Goal: Information Seeking & Learning: Learn about a topic

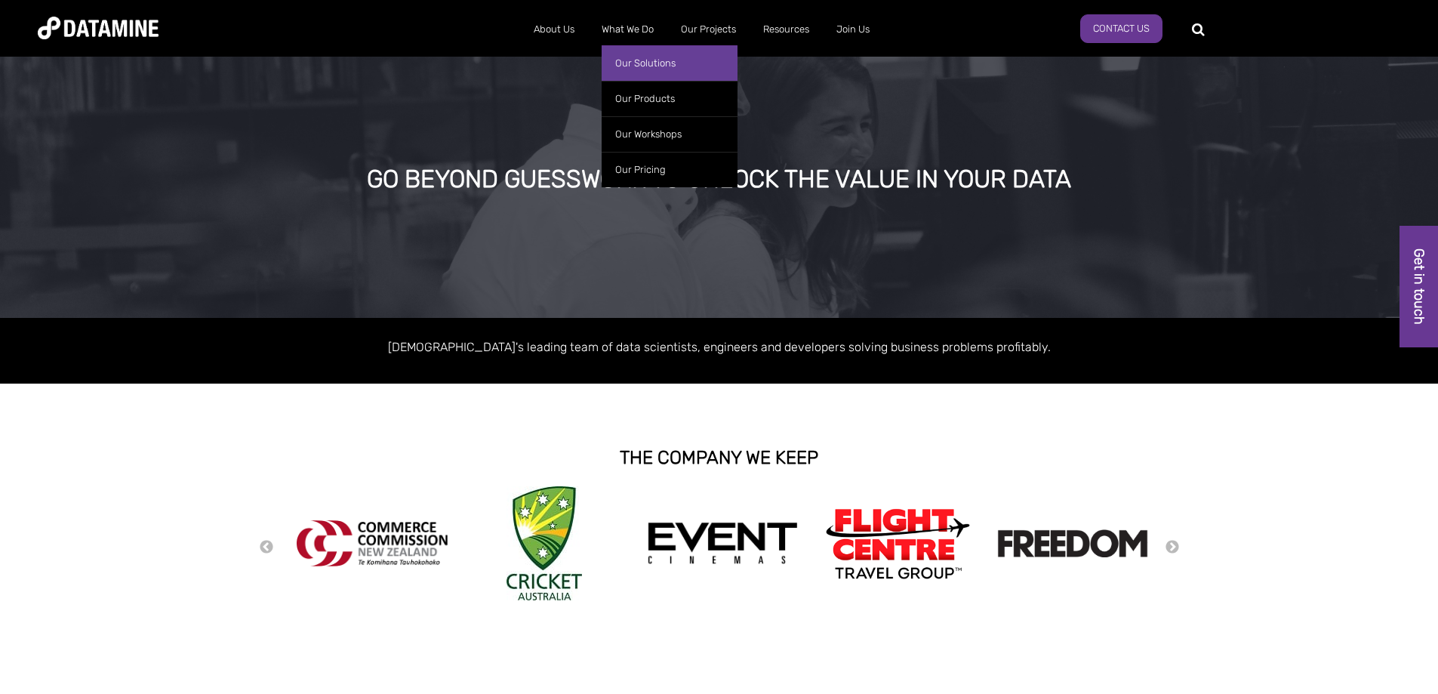
click at [620, 61] on link "Our Solutions" at bounding box center [670, 62] width 136 height 35
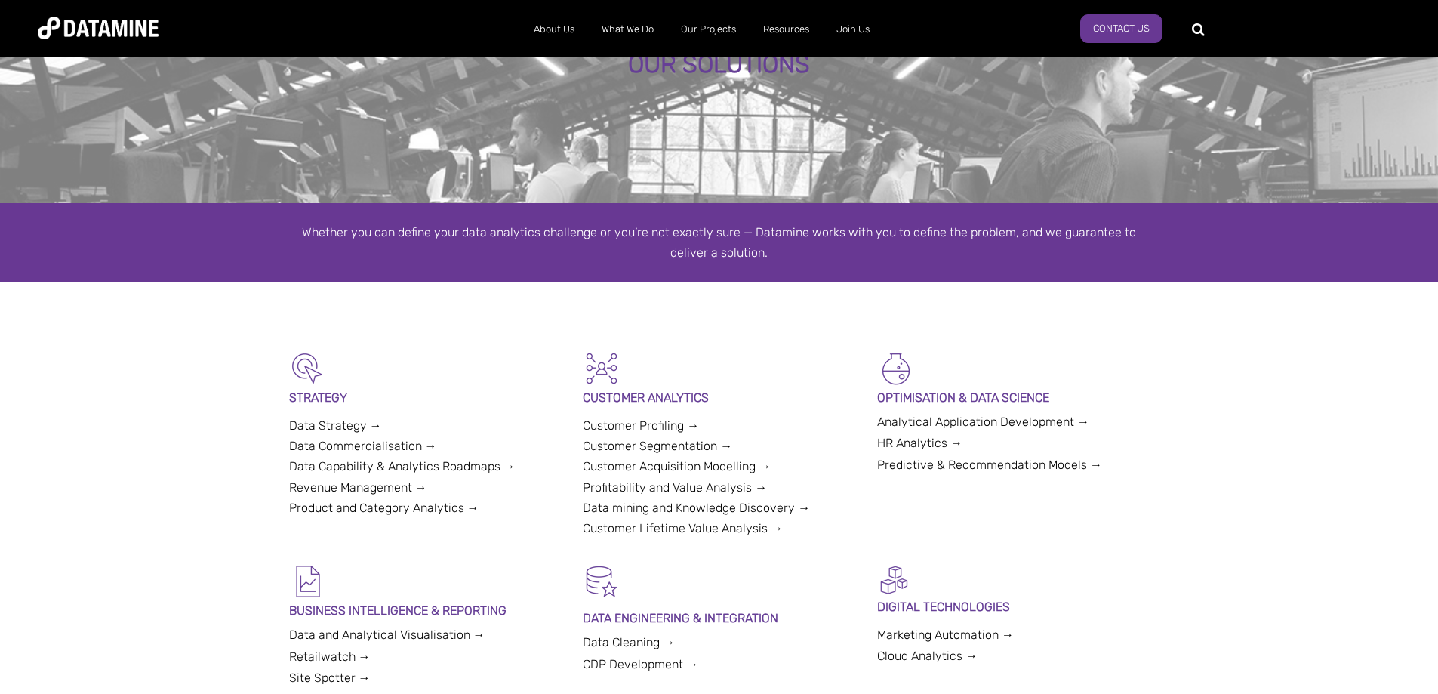
scroll to position [226, 0]
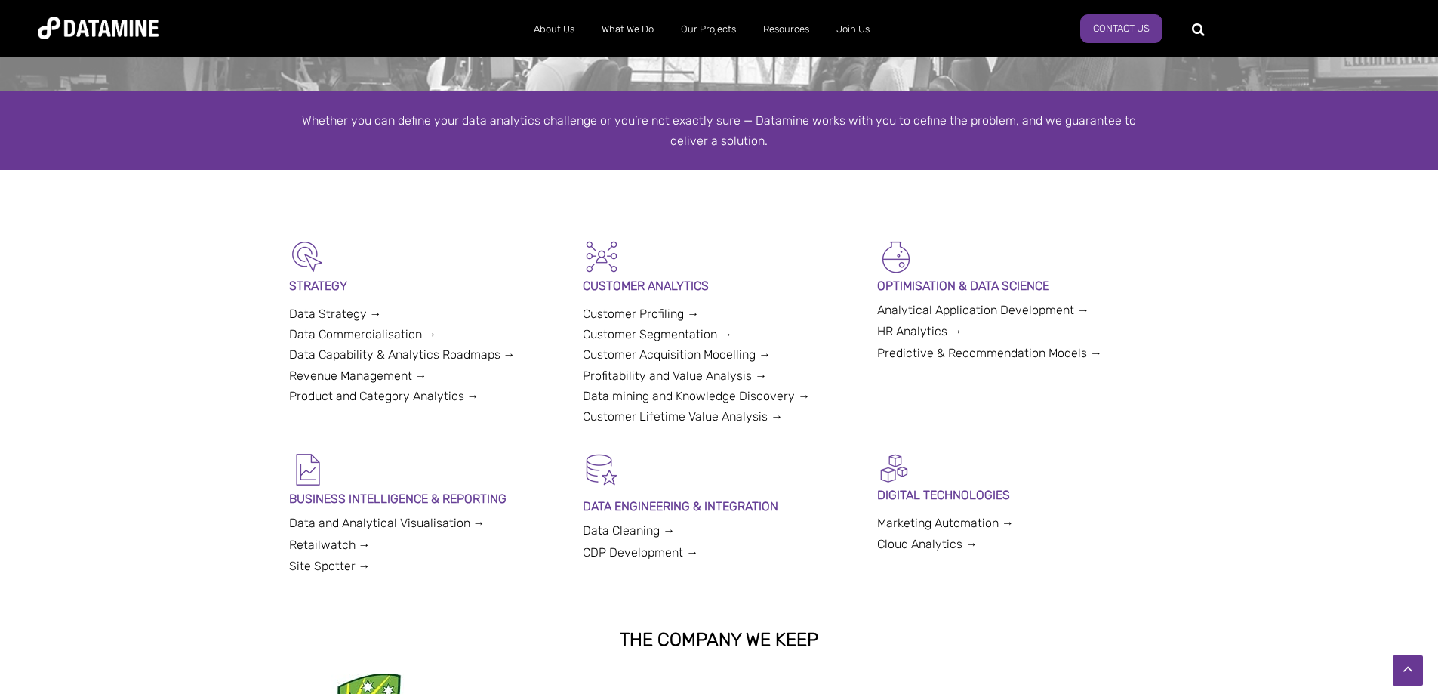
click at [1003, 522] on link "Marketing Automation →" at bounding box center [945, 523] width 137 height 14
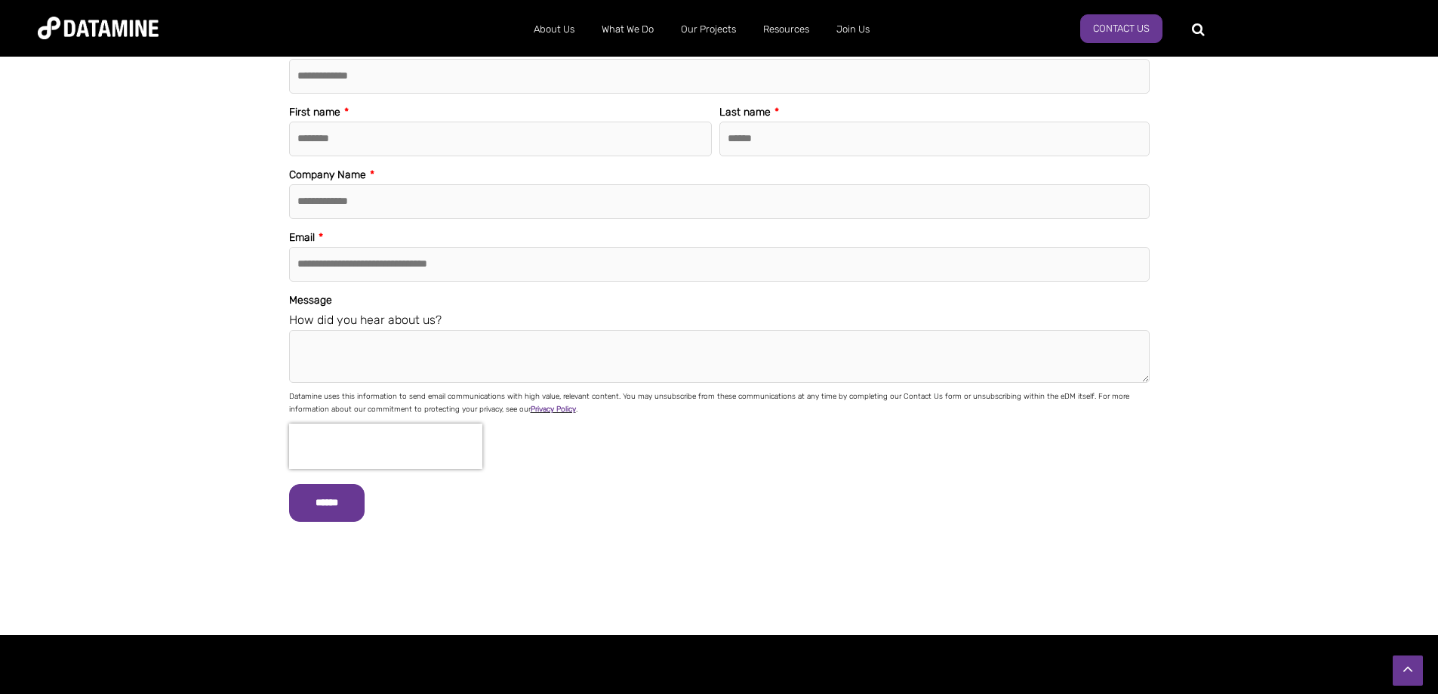
scroll to position [5407, 0]
